Goal: Task Accomplishment & Management: Manage account settings

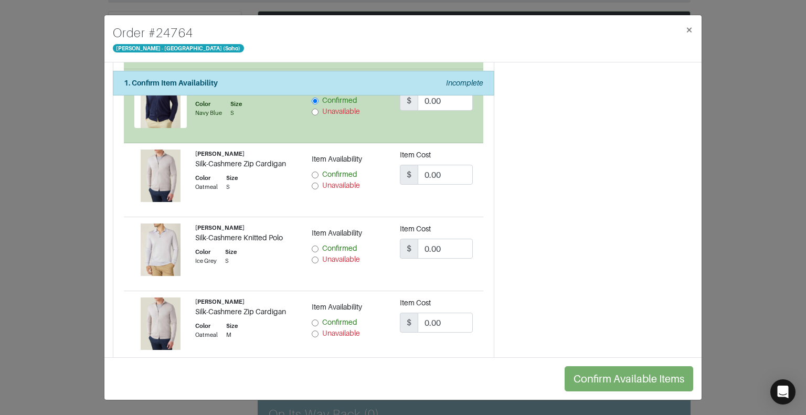
scroll to position [1376, 0]
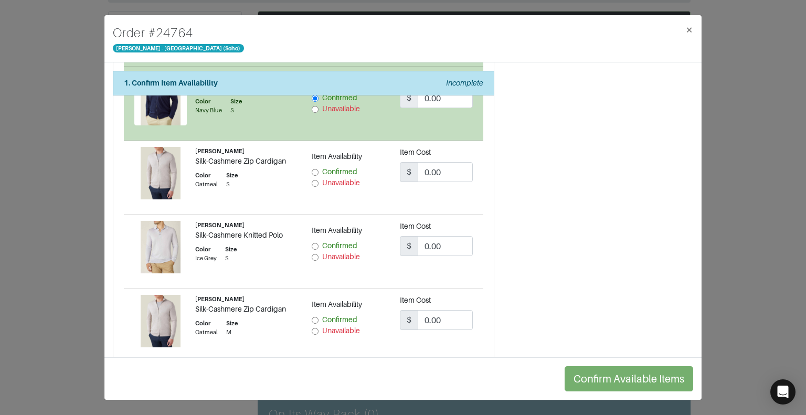
click at [312, 317] on input "Confirmed" at bounding box center [315, 320] width 7 height 7
radio input "true"
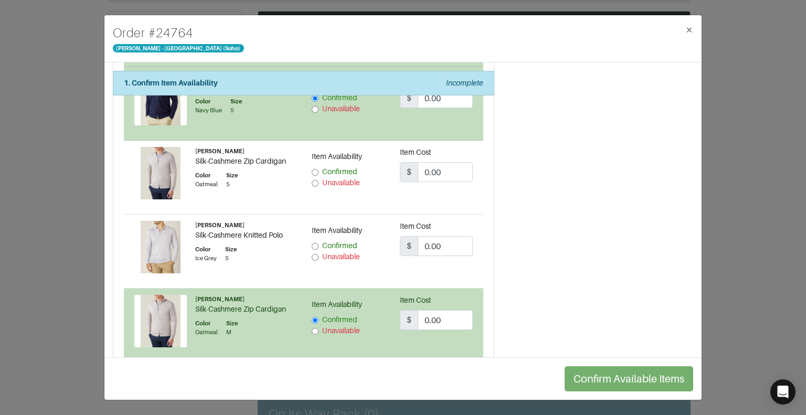
click at [313, 180] on input "Unavailable" at bounding box center [315, 183] width 7 height 7
radio input "true"
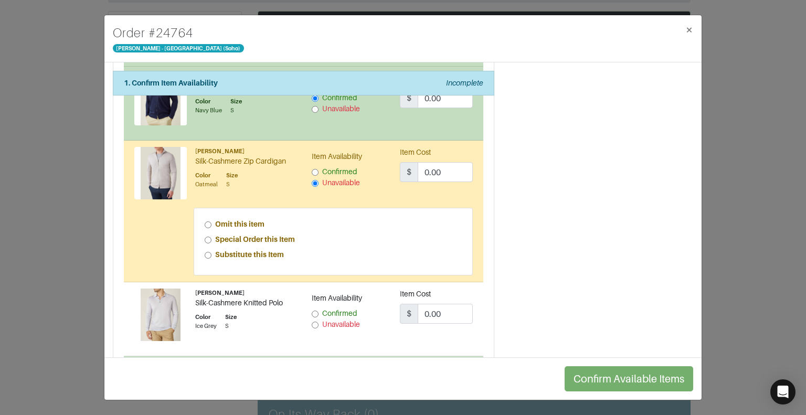
click at [205, 237] on input "Special Order this Item" at bounding box center [208, 240] width 7 height 7
radio input "true"
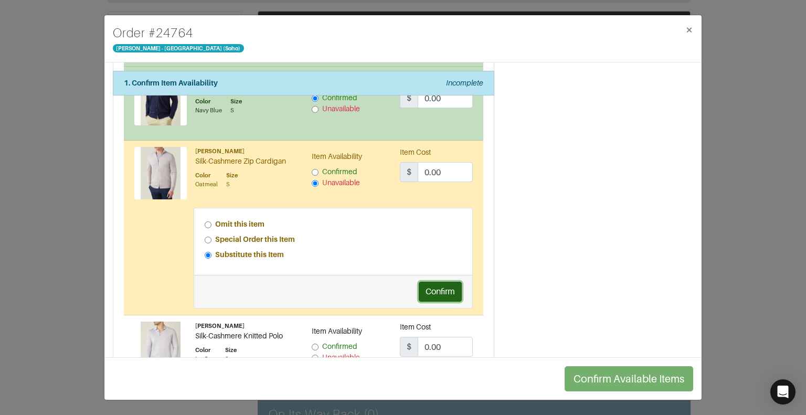
click at [419, 282] on button "Confirm" at bounding box center [440, 292] width 43 height 20
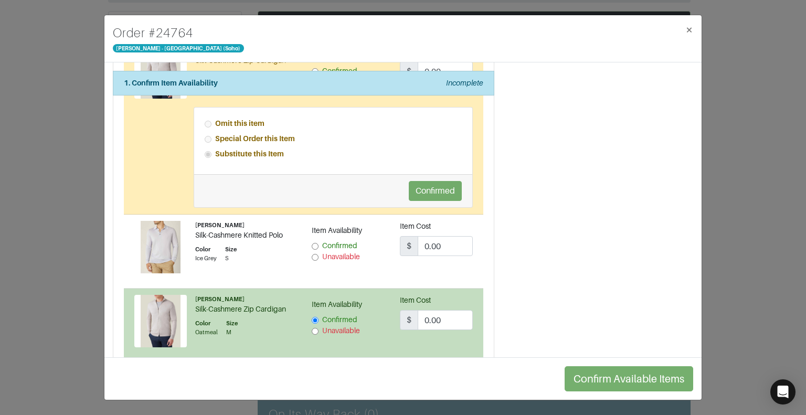
scroll to position [1483, 0]
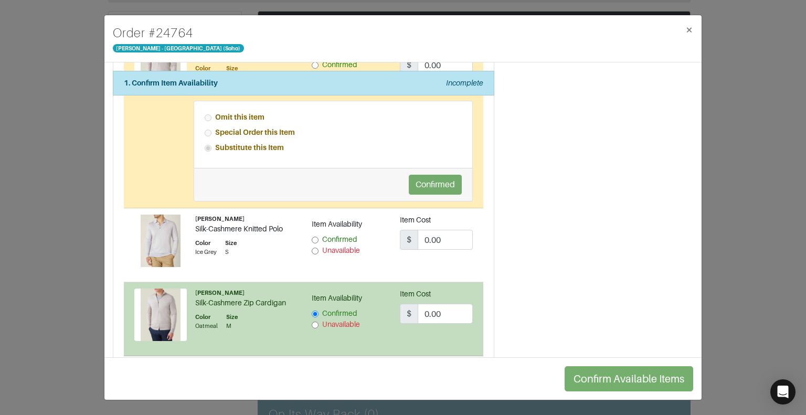
click at [314, 248] on input "Unavailable" at bounding box center [315, 251] width 7 height 7
radio input "true"
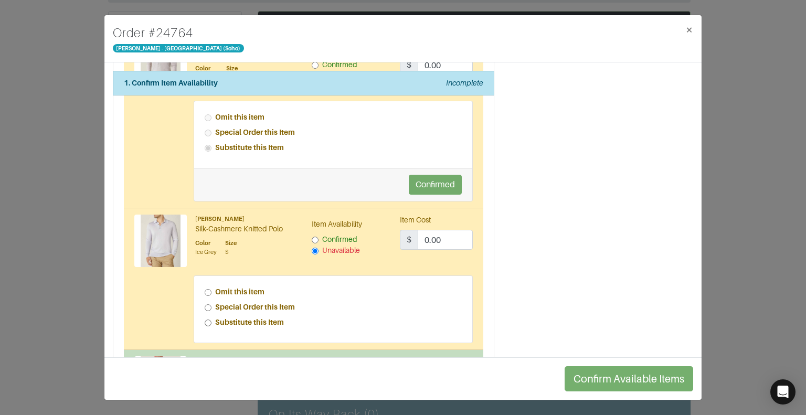
click at [206, 304] on input "Special Order this Item" at bounding box center [208, 307] width 7 height 7
radio input "true"
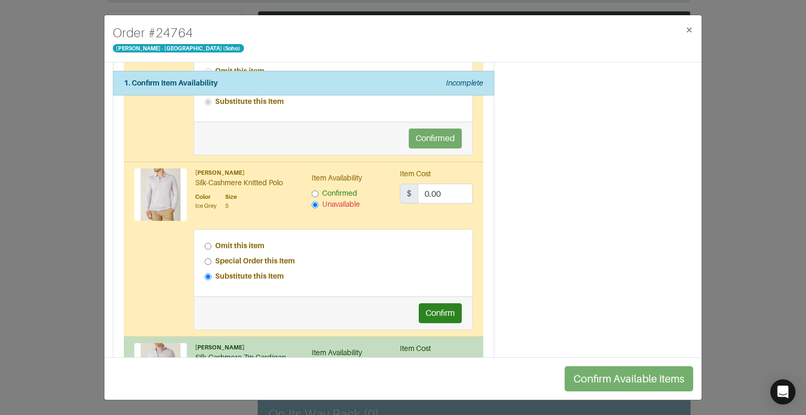
scroll to position [1536, 0]
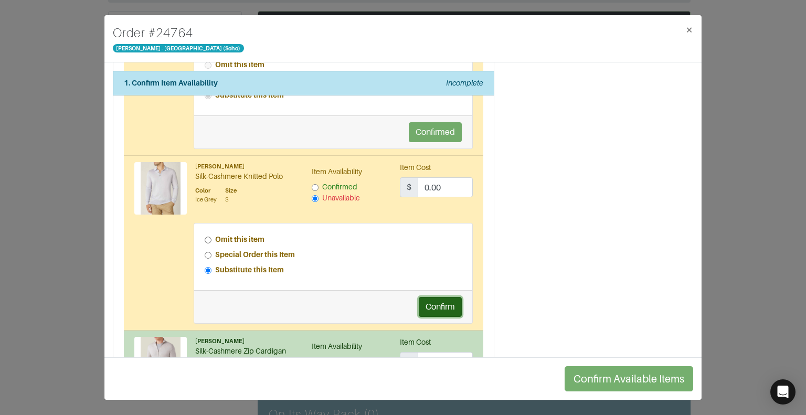
click at [429, 297] on button "Confirm" at bounding box center [440, 307] width 43 height 20
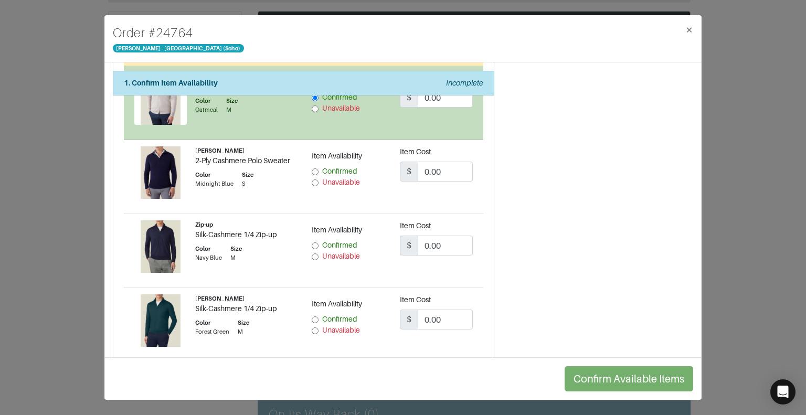
scroll to position [1800, 0]
click at [313, 168] on input "Confirmed" at bounding box center [315, 171] width 7 height 7
radio input "true"
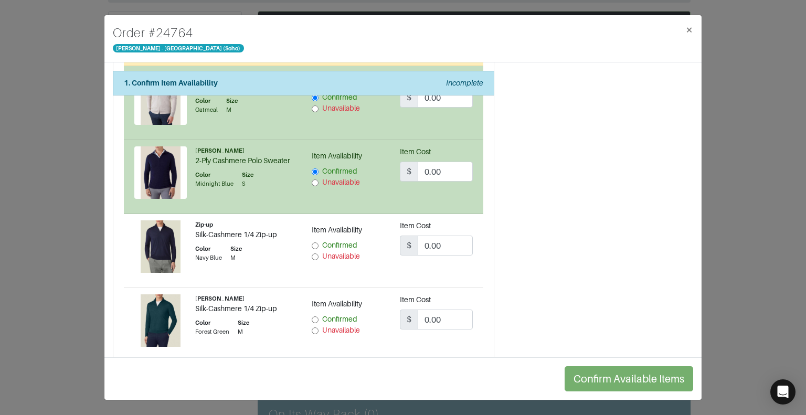
click at [312, 316] on input "Confirmed" at bounding box center [315, 319] width 7 height 7
radio input "true"
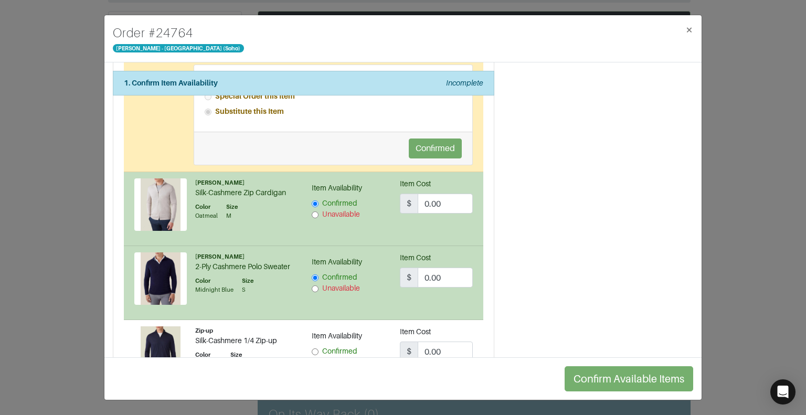
scroll to position [1570, 0]
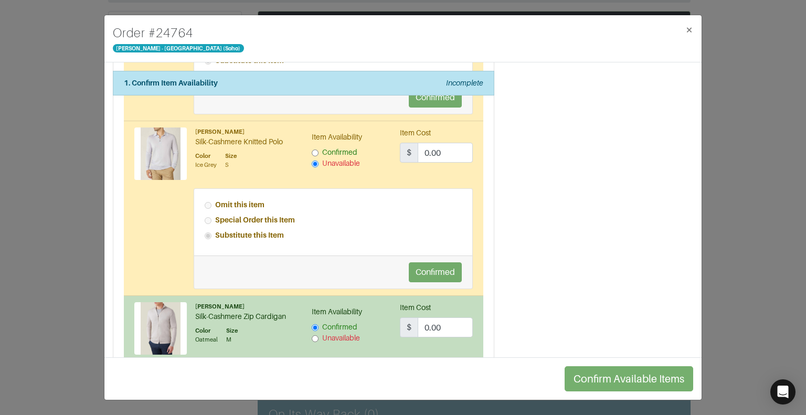
click at [312, 149] on input "Confirmed" at bounding box center [315, 152] width 7 height 7
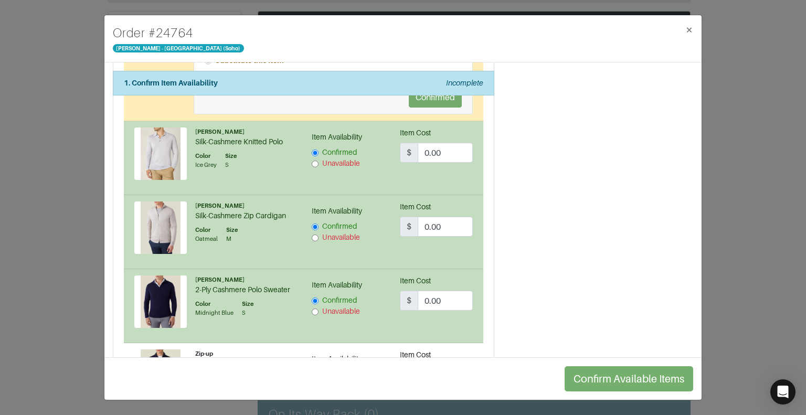
click at [312, 149] on input "Confirmed" at bounding box center [315, 152] width 7 height 7
click at [313, 160] on input "Unavailable" at bounding box center [315, 163] width 7 height 7
radio input "false"
radio input "true"
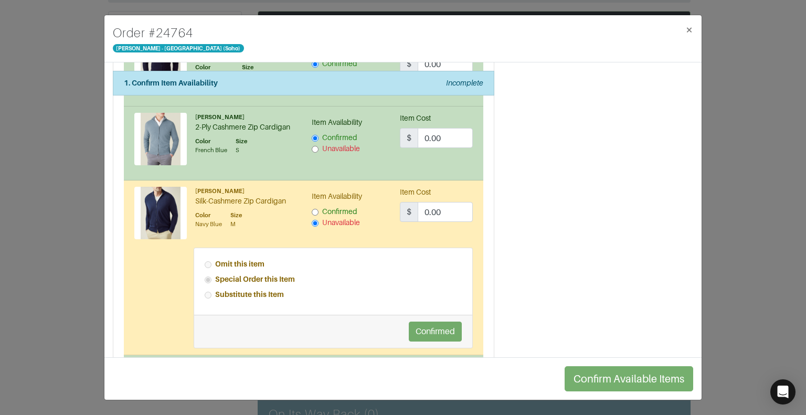
scroll to position [1009, 0]
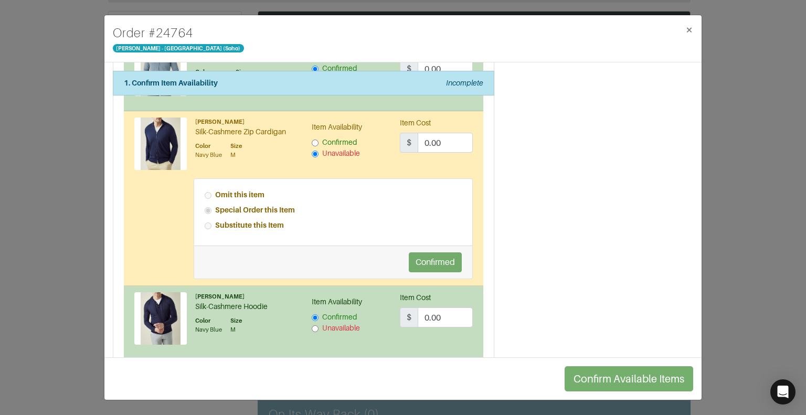
click at [319, 302] on label "Item Availability" at bounding box center [337, 301] width 50 height 11
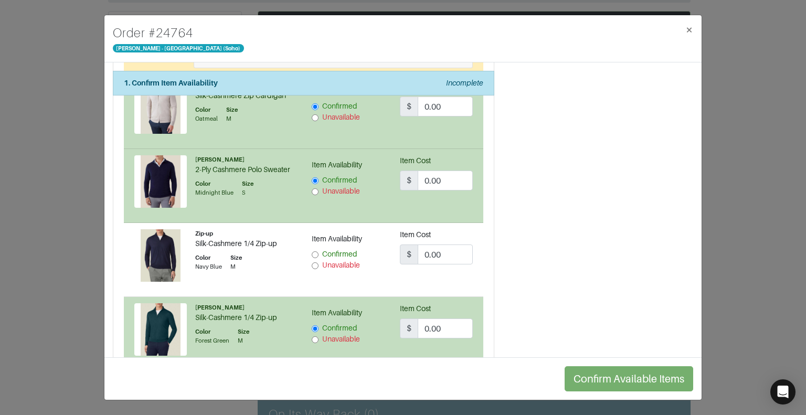
scroll to position [1792, 0]
click at [312, 251] on input "Confirmed" at bounding box center [315, 254] width 7 height 7
radio input "true"
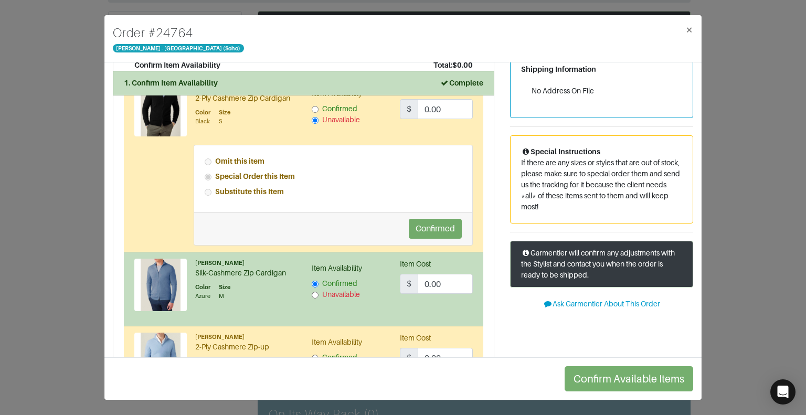
scroll to position [0, 0]
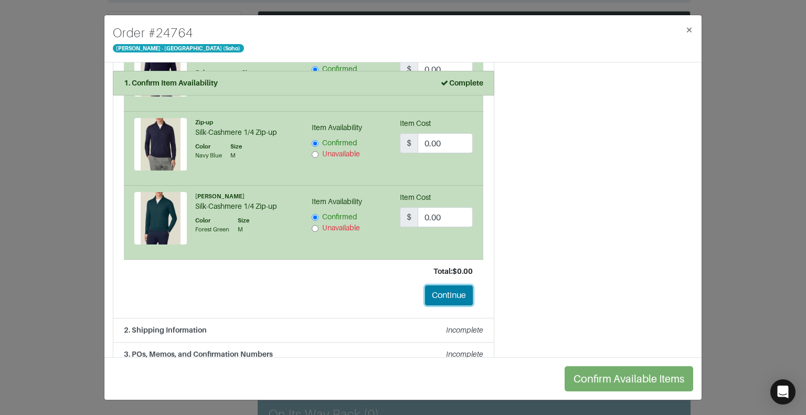
click at [448, 286] on button "Continue" at bounding box center [449, 295] width 48 height 20
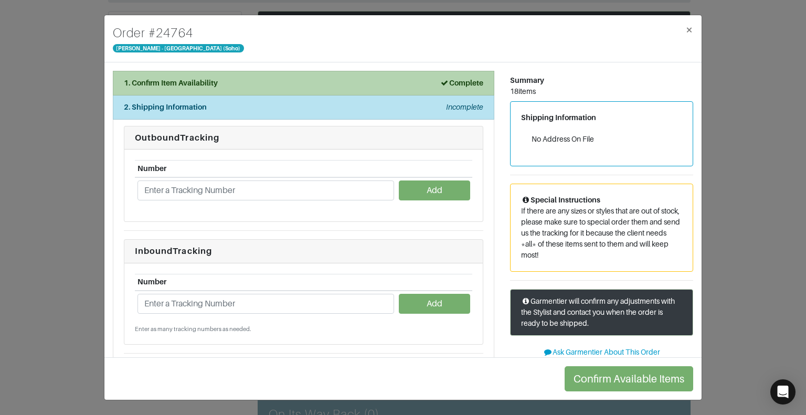
click at [224, 88] on li "1. Confirm Item Availability Complete" at bounding box center [303, 83] width 381 height 25
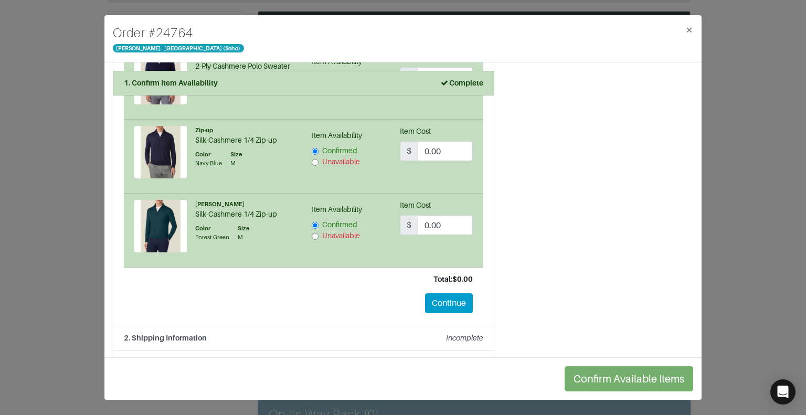
scroll to position [1913, 0]
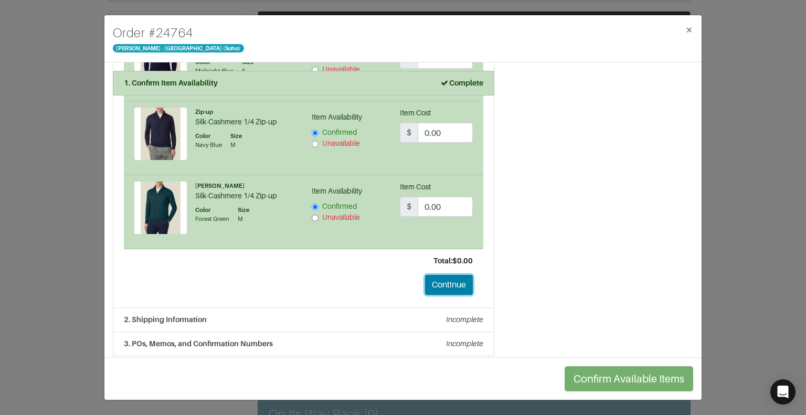
click at [430, 286] on button "Continue" at bounding box center [449, 285] width 48 height 20
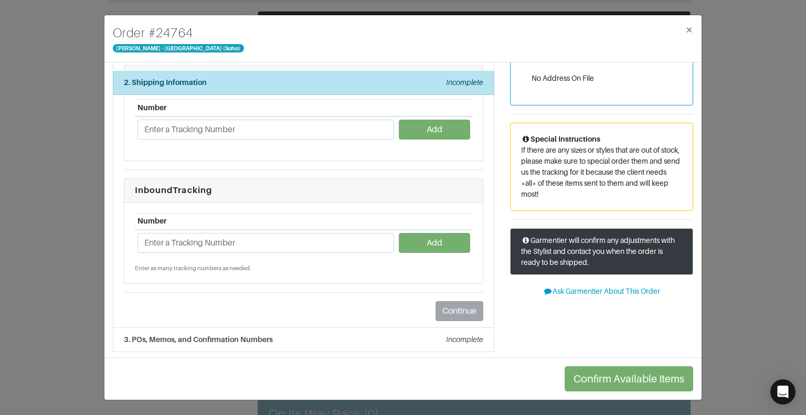
scroll to position [0, 0]
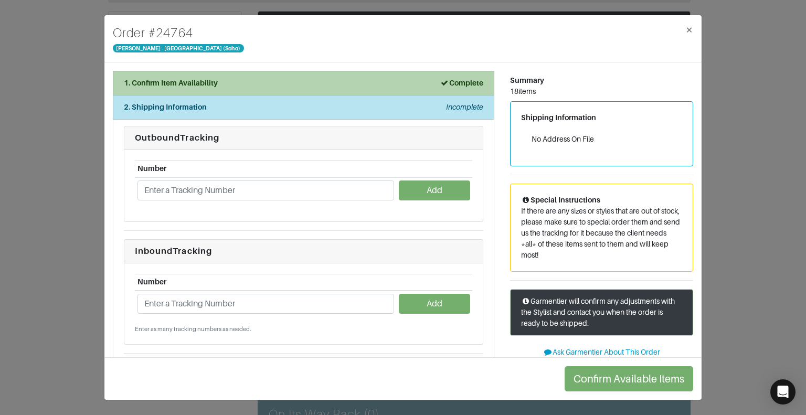
click at [422, 88] on div "1. Confirm Item Availability Complete" at bounding box center [303, 83] width 359 height 11
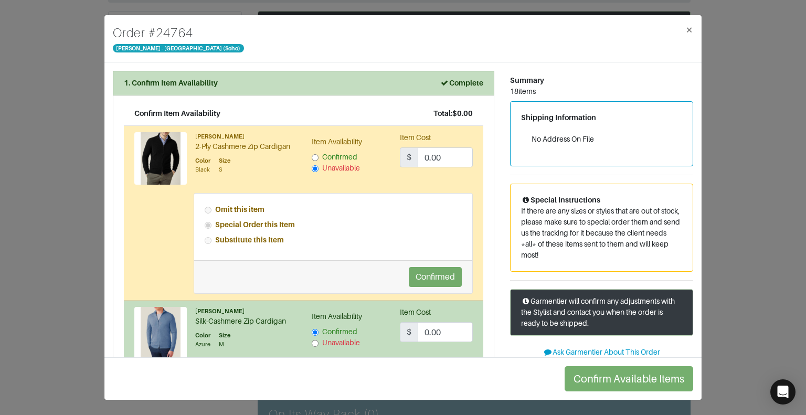
click at [312, 155] on input "Confirmed" at bounding box center [315, 157] width 7 height 7
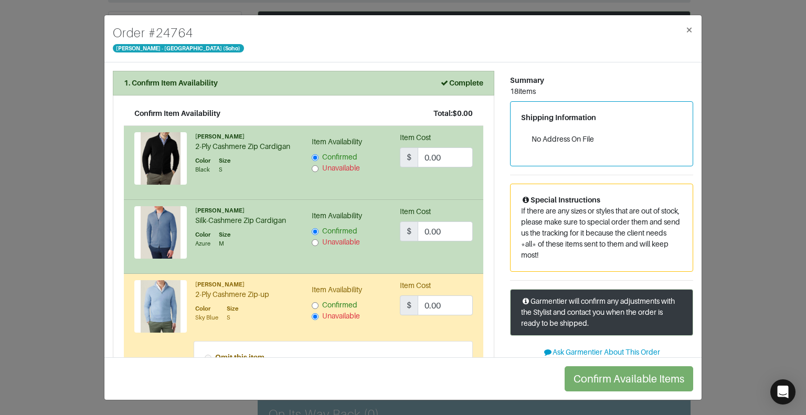
click at [312, 167] on input "Unavailable" at bounding box center [315, 168] width 7 height 7
radio input "false"
radio input "true"
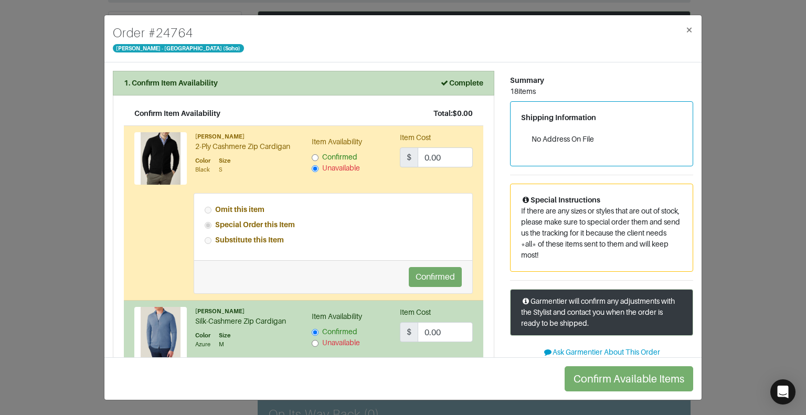
click at [312, 157] on input "Confirmed" at bounding box center [315, 157] width 7 height 7
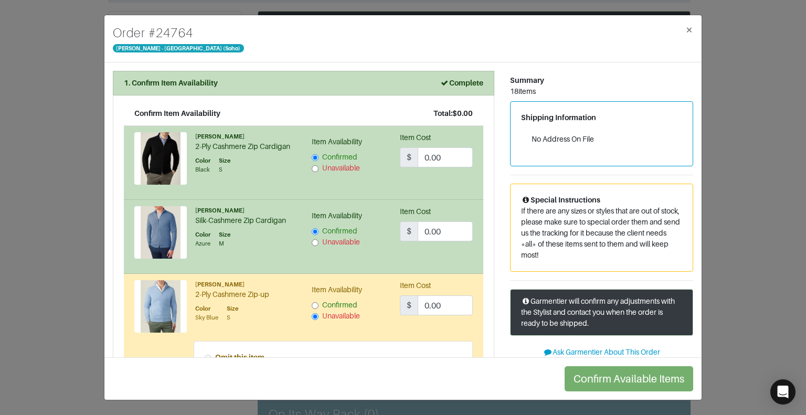
click at [313, 169] on input "Unavailable" at bounding box center [315, 168] width 7 height 7
radio input "false"
radio input "true"
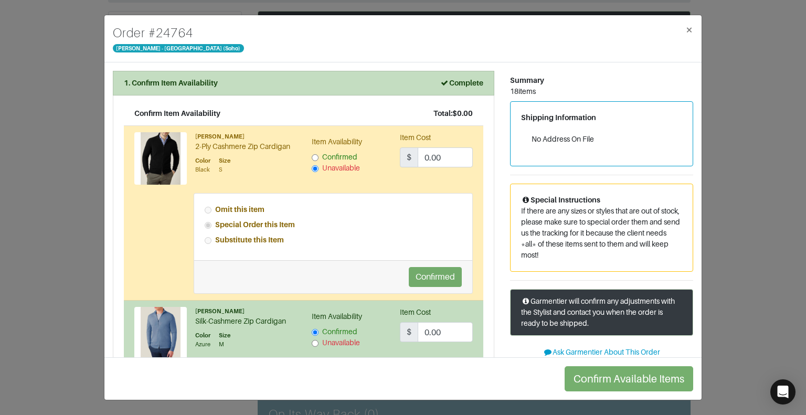
click at [329, 239] on div "Substitute this Item" at bounding box center [334, 239] width 258 height 11
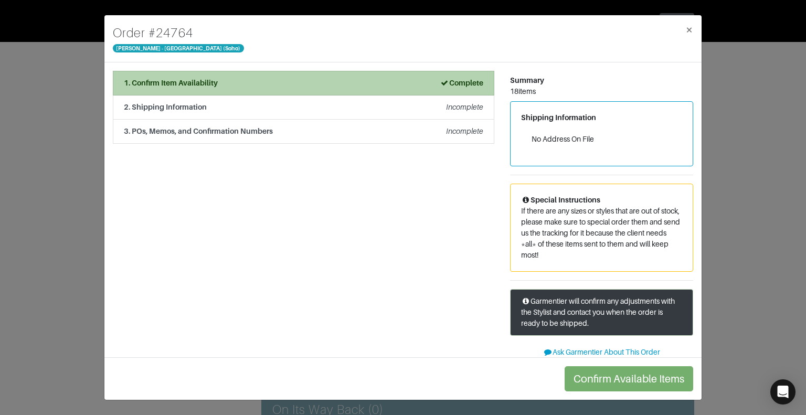
click at [388, 88] on li "1. Confirm Item Availability Complete" at bounding box center [303, 83] width 381 height 25
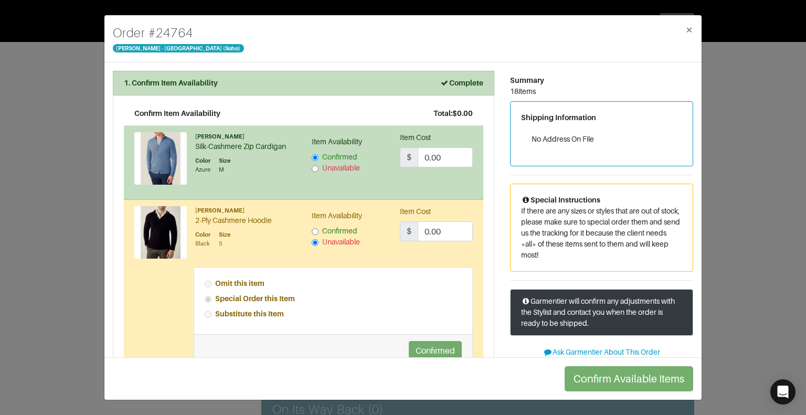
click at [312, 230] on input "Confirmed" at bounding box center [315, 231] width 7 height 7
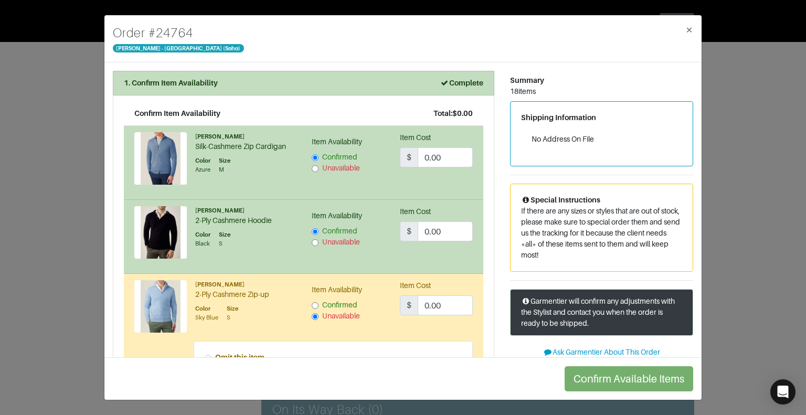
click at [313, 242] on input "Unavailable" at bounding box center [315, 242] width 7 height 7
radio input "false"
radio input "true"
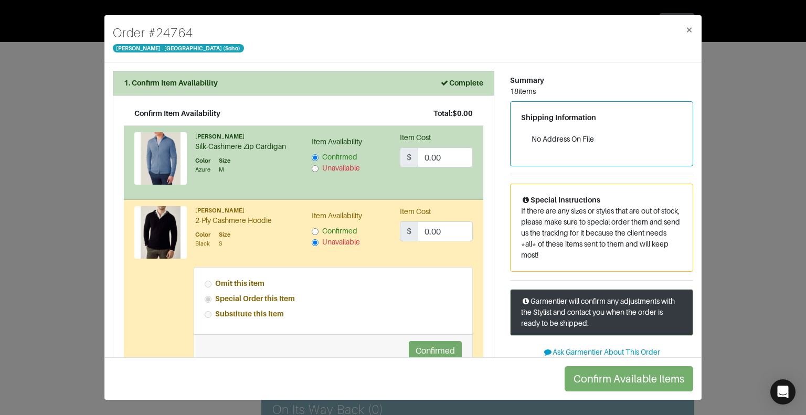
click at [312, 230] on input "Confirmed" at bounding box center [315, 231] width 7 height 7
radio input "true"
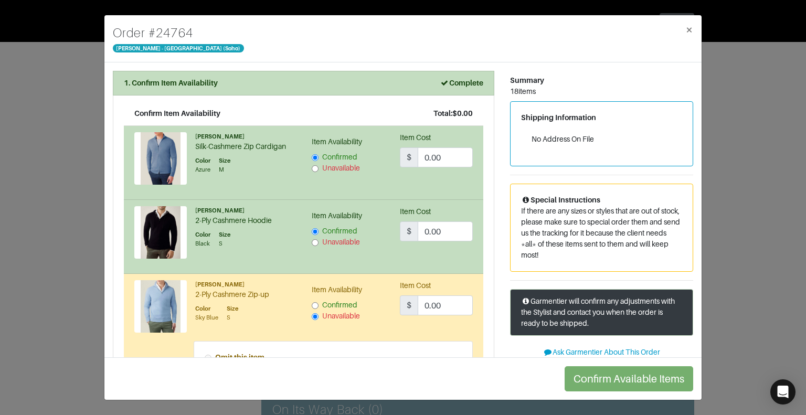
click at [312, 230] on input "Confirmed" at bounding box center [315, 231] width 7 height 7
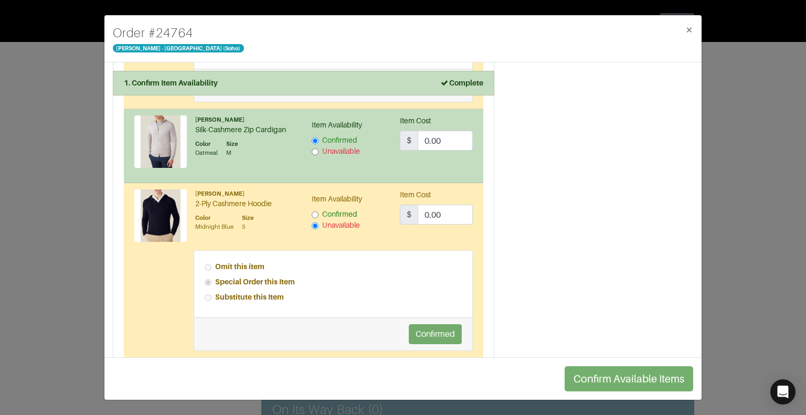
scroll to position [1332, 0]
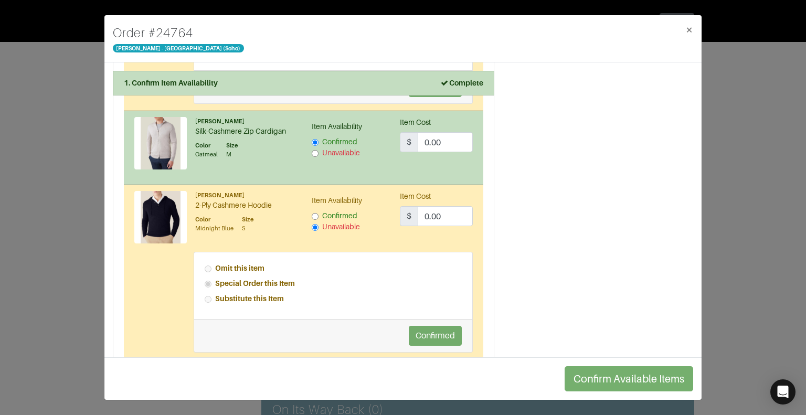
click at [312, 213] on input "Confirmed" at bounding box center [315, 216] width 7 height 7
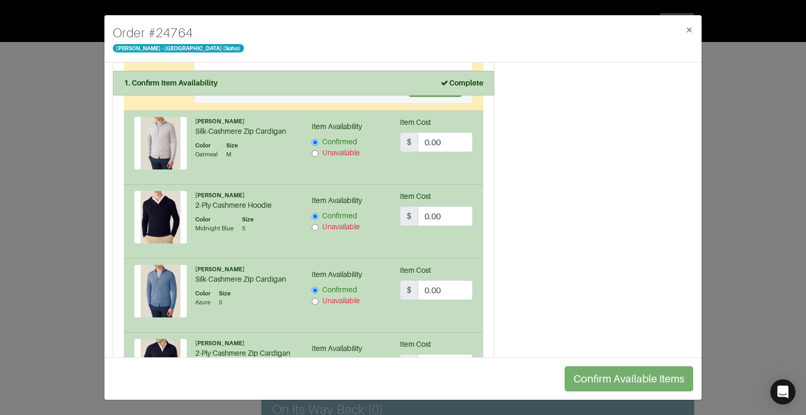
click at [312, 224] on input "Unavailable" at bounding box center [315, 227] width 7 height 7
radio input "false"
radio input "true"
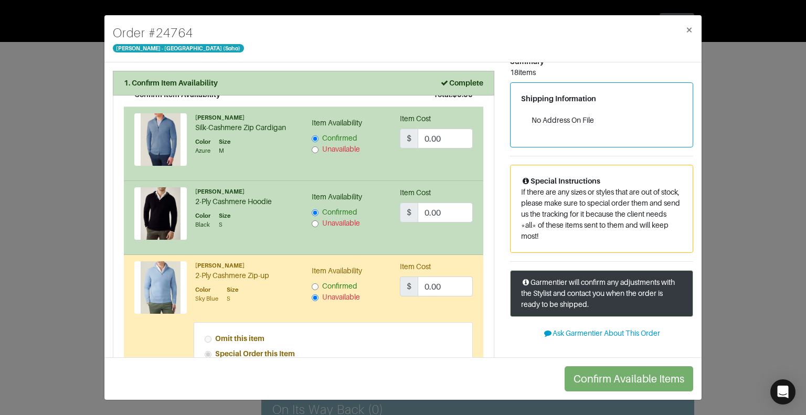
scroll to position [0, 0]
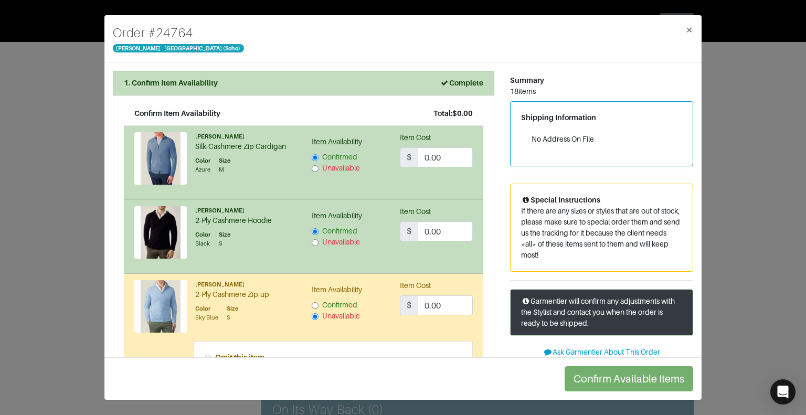
click at [314, 242] on input "Unavailable" at bounding box center [315, 242] width 7 height 7
radio input "false"
radio input "true"
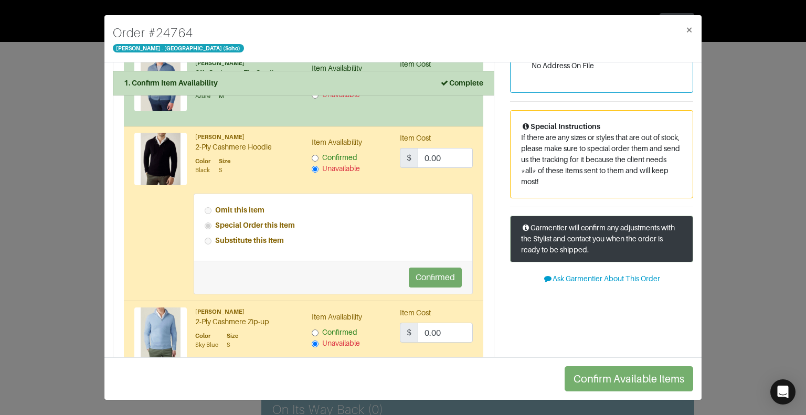
scroll to position [73, 0]
click at [312, 157] on input "Confirmed" at bounding box center [315, 158] width 7 height 7
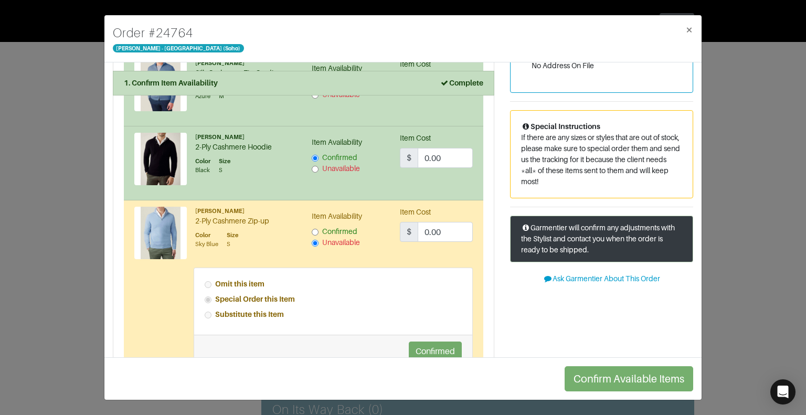
click at [312, 167] on input "Unavailable" at bounding box center [315, 169] width 7 height 7
radio input "false"
radio input "true"
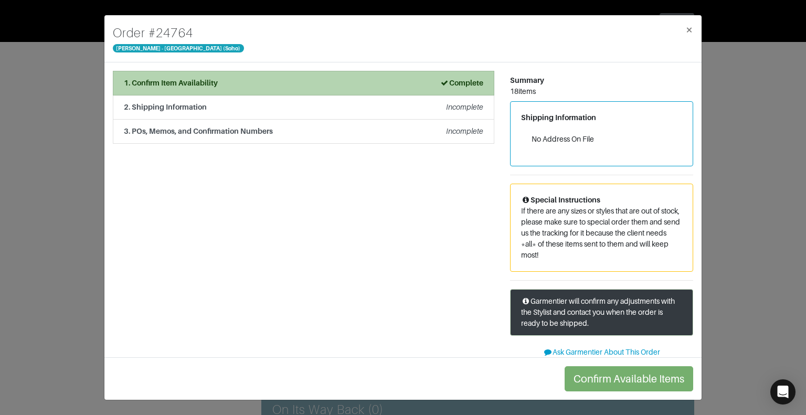
click at [395, 79] on div "1. Confirm Item Availability Complete" at bounding box center [303, 83] width 359 height 11
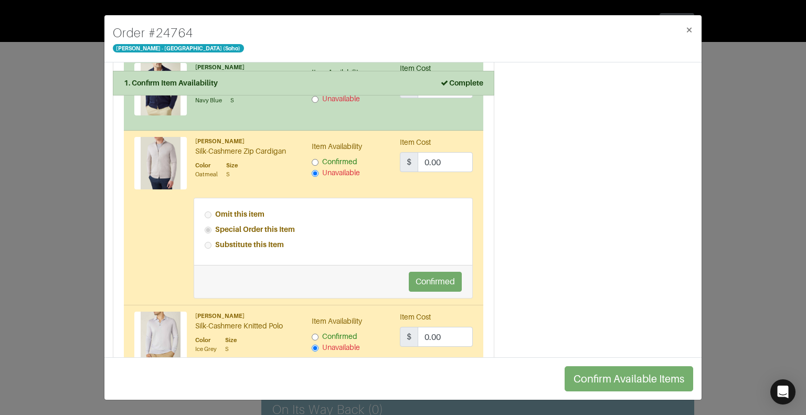
scroll to position [1064, 0]
click at [310, 233] on div "Omit this item Special Order this Item Substitute this Item" at bounding box center [333, 231] width 278 height 67
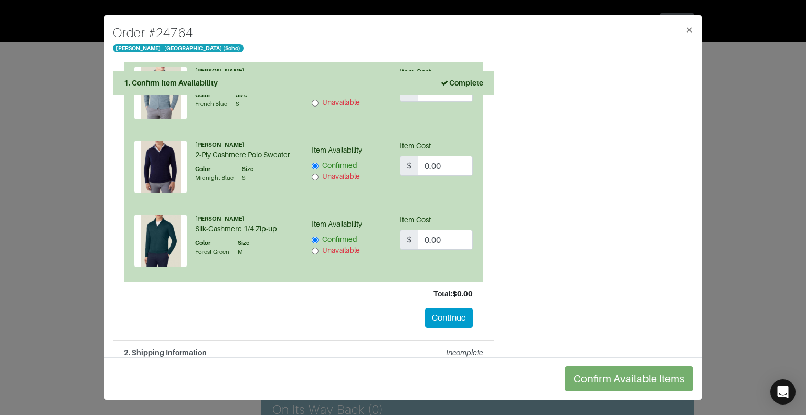
scroll to position [1913, 0]
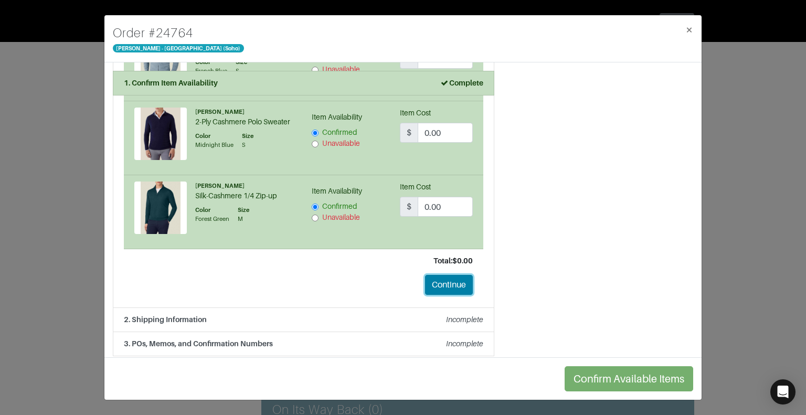
click at [425, 278] on button "Continue" at bounding box center [449, 285] width 48 height 20
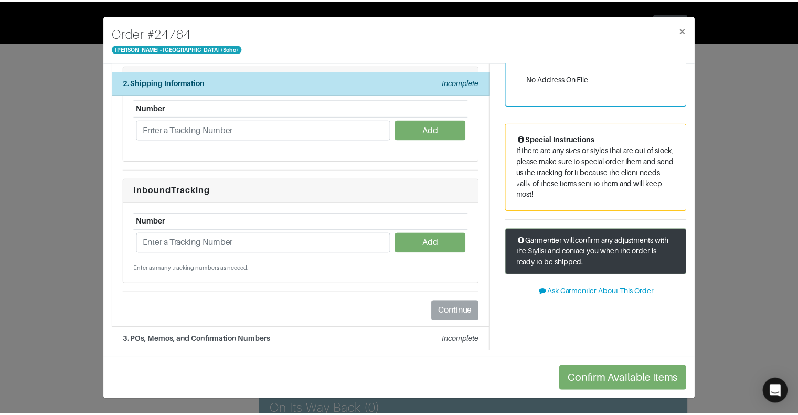
scroll to position [60, 0]
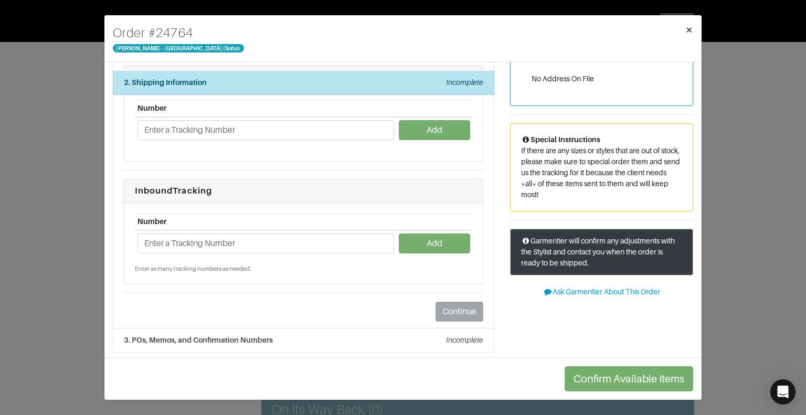
click at [690, 28] on span "×" at bounding box center [689, 30] width 8 height 14
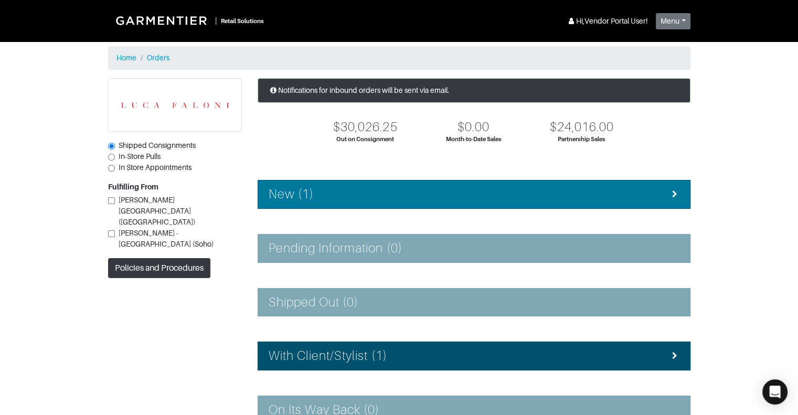
click at [510, 190] on div "New (1)" at bounding box center [474, 194] width 411 height 15
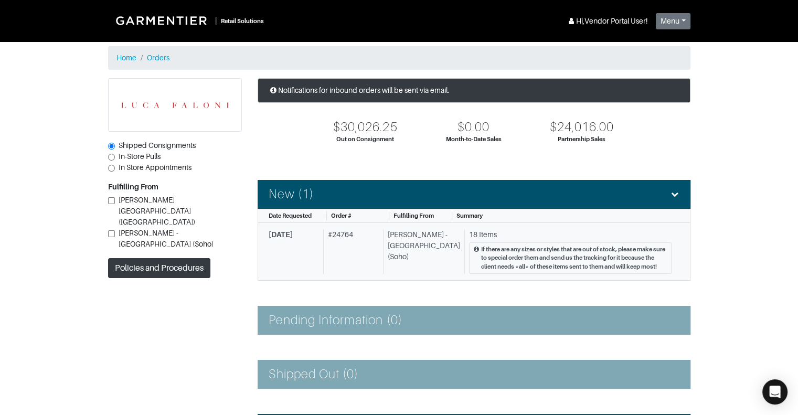
click at [379, 234] on div "# 24764" at bounding box center [351, 251] width 56 height 45
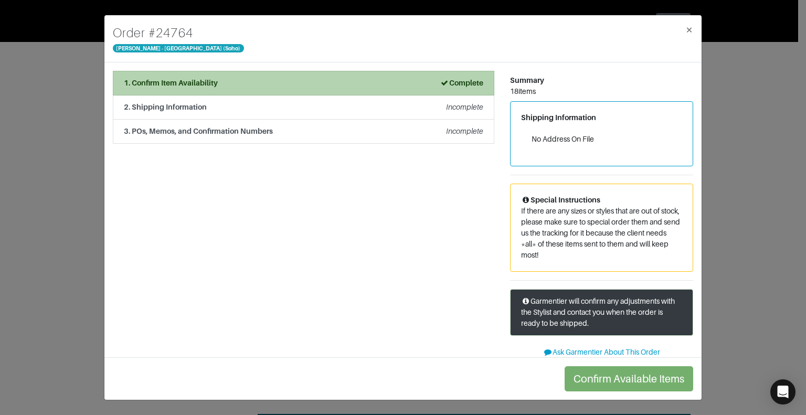
click at [441, 85] on icon at bounding box center [444, 82] width 9 height 7
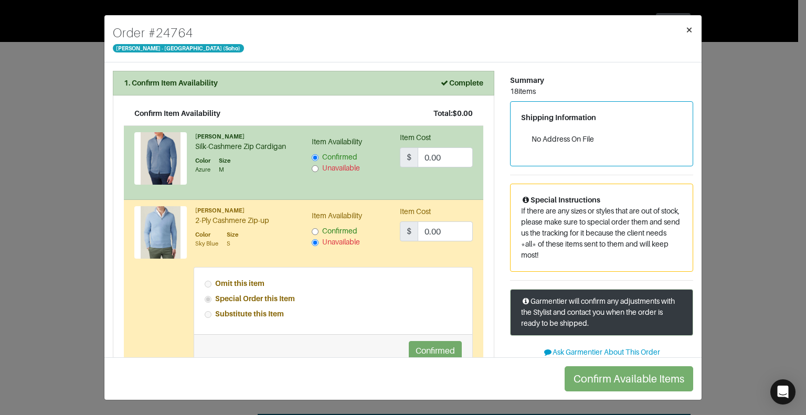
click at [690, 26] on span "×" at bounding box center [689, 30] width 8 height 14
